Goal: Information Seeking & Learning: Learn about a topic

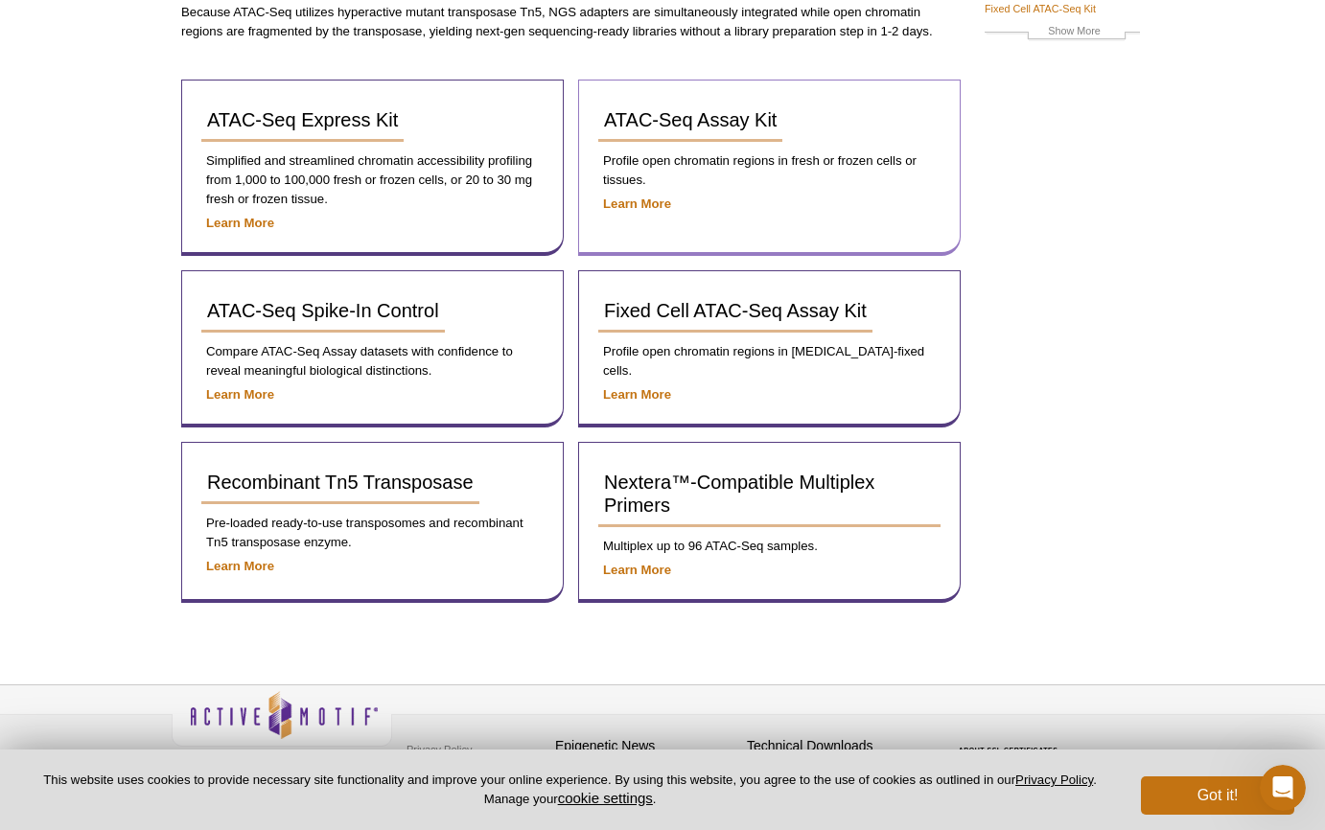
scroll to position [248, 0]
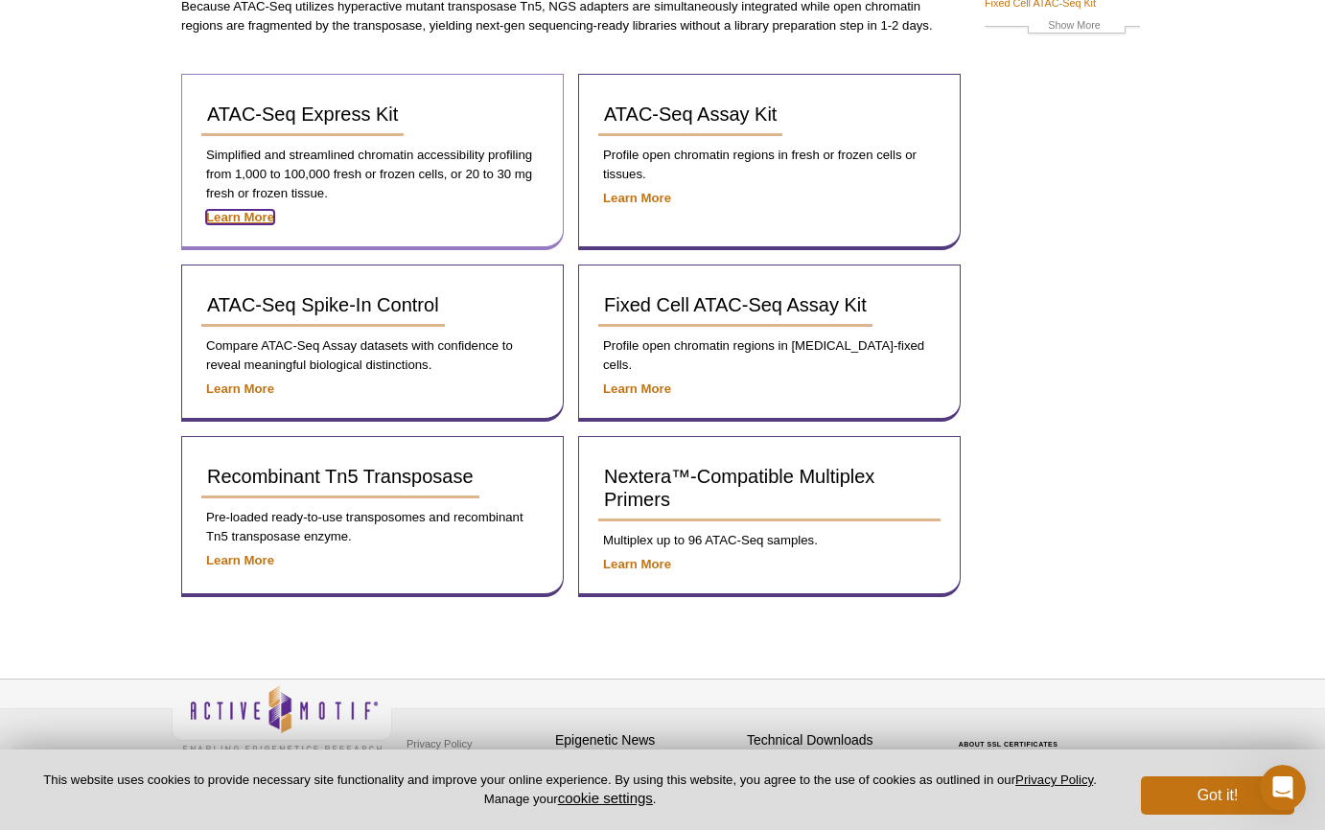
click at [264, 219] on strong "Learn More" at bounding box center [240, 217] width 68 height 14
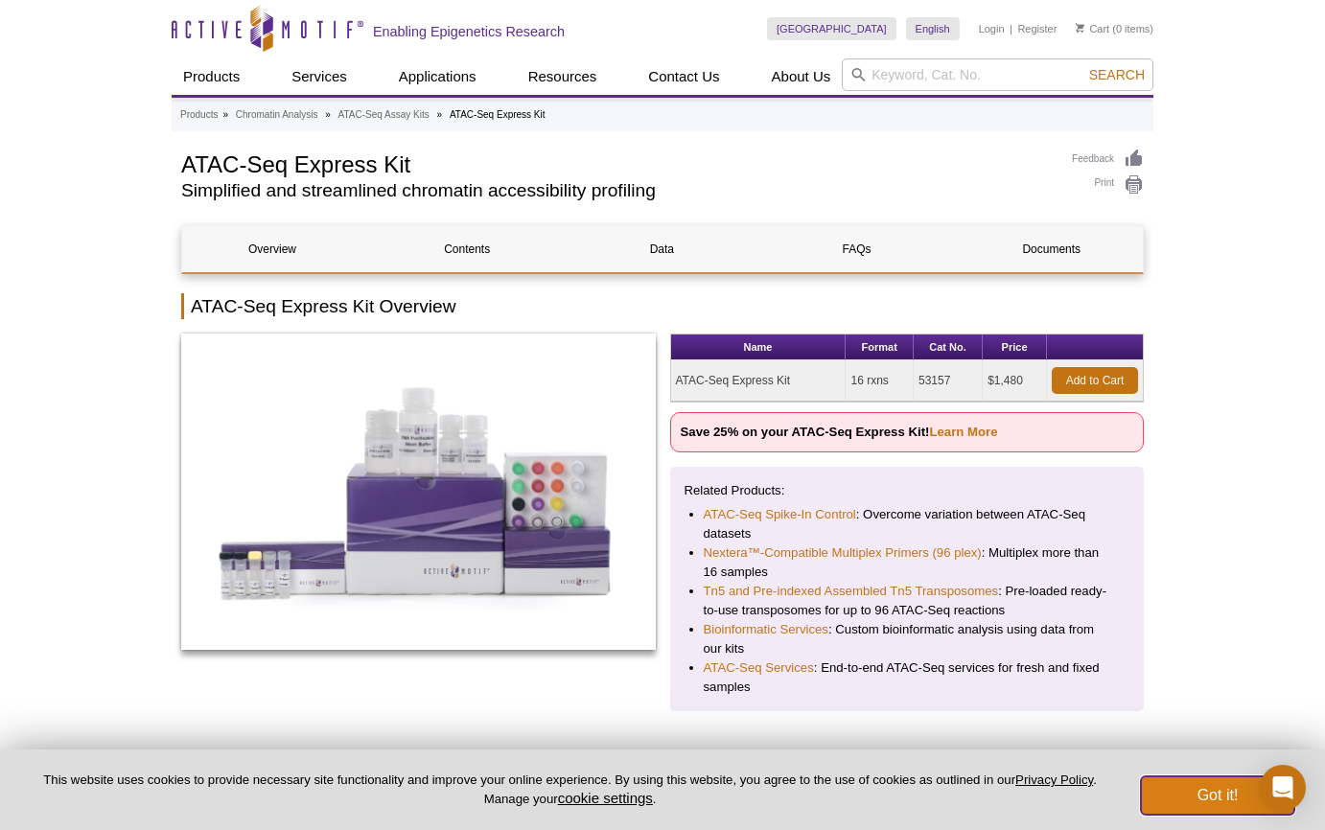
click at [1200, 791] on button "Got it!" at bounding box center [1217, 796] width 153 height 38
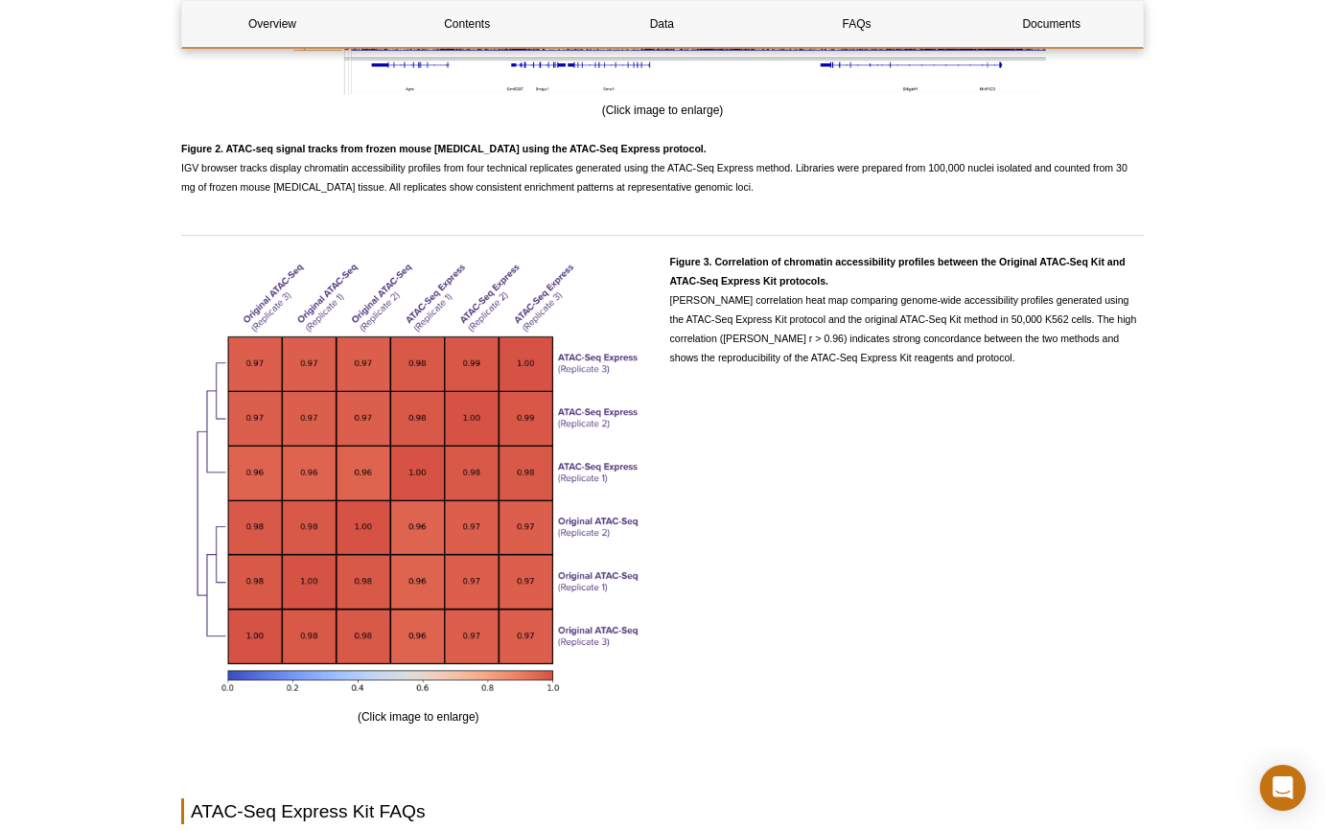
scroll to position [3504, 0]
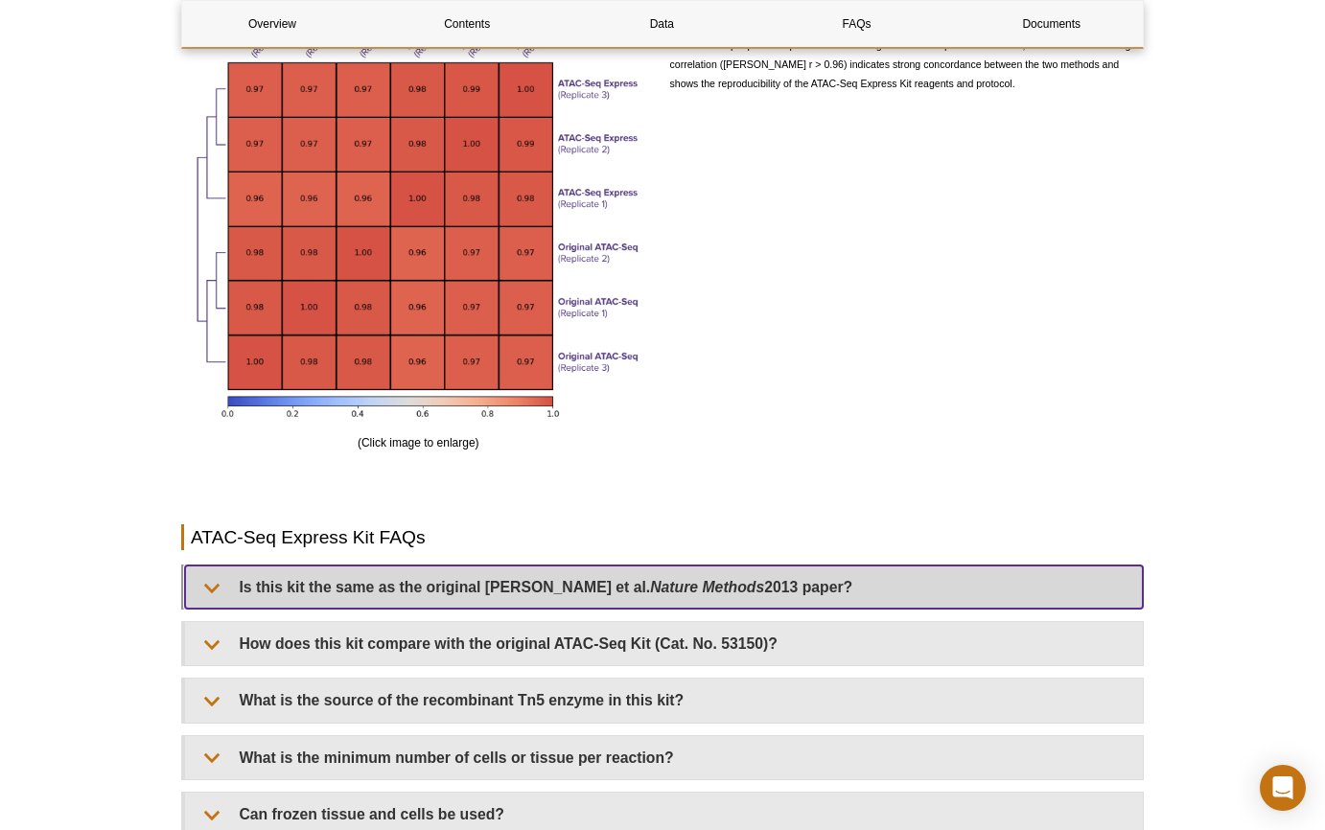
click at [722, 605] on summary "Is this kit the same as the original Buenrostro et al. Nature Methods 2013 pape…" at bounding box center [664, 587] width 958 height 43
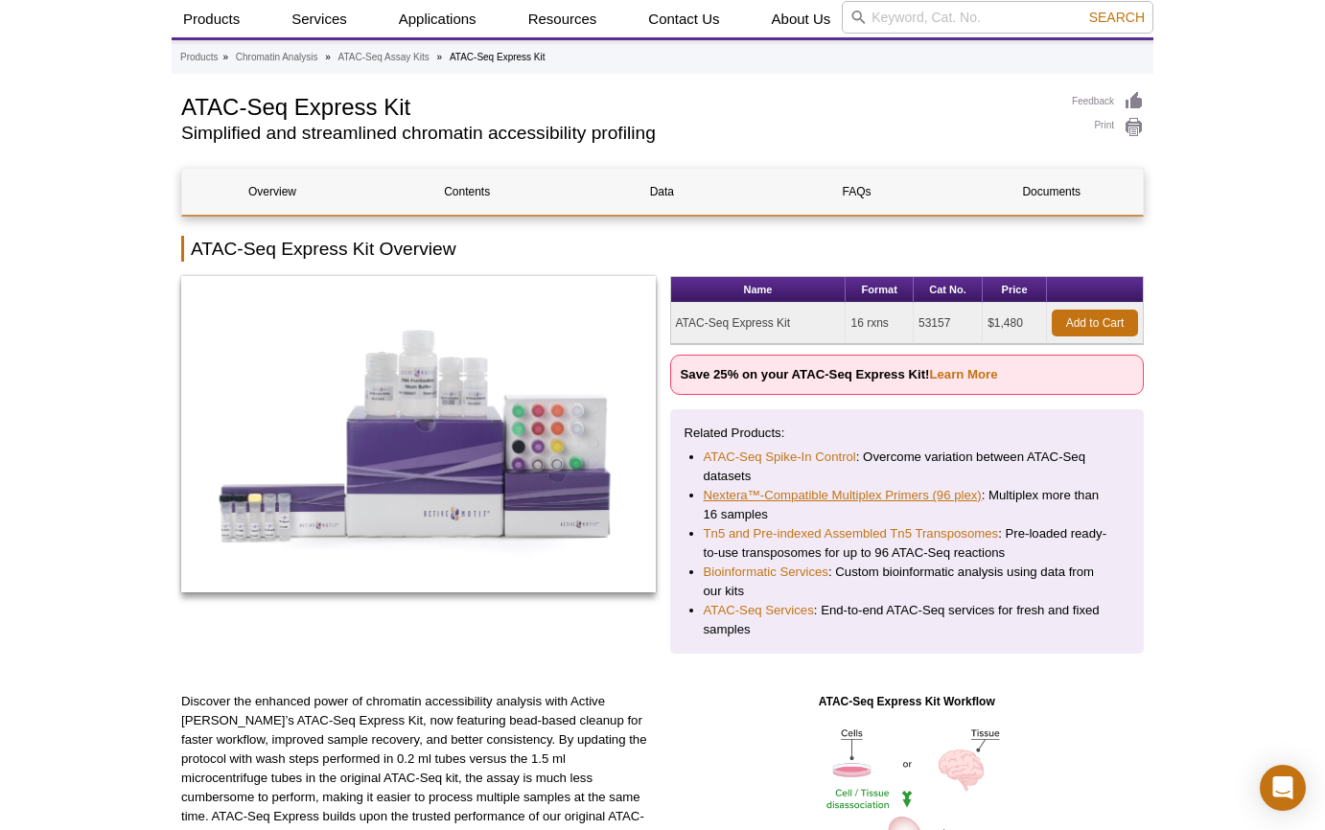
scroll to position [0, 0]
